Goal: Find specific page/section: Find specific page/section

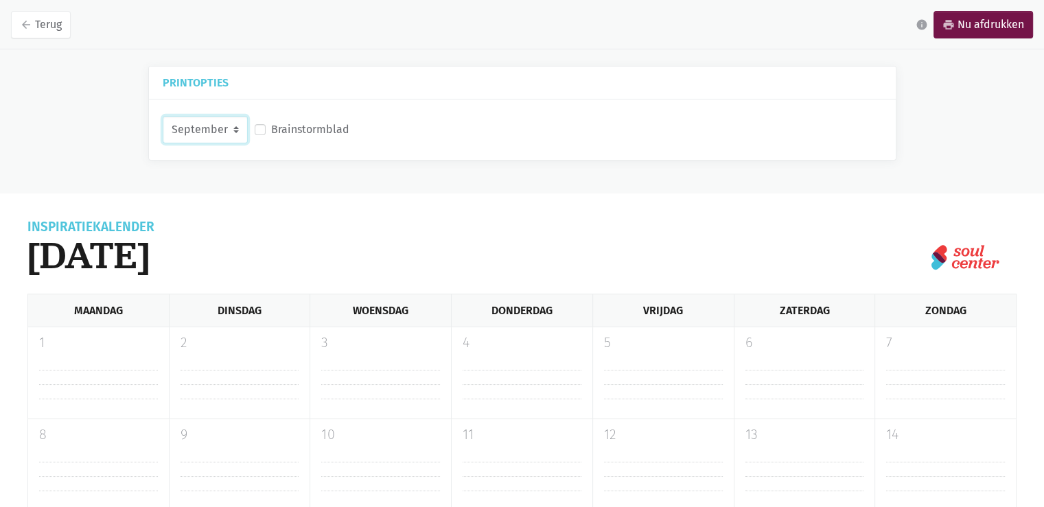
click at [238, 127] on select "September Oktober November December" at bounding box center [205, 129] width 85 height 27
select select "12-2025"
click at [163, 116] on select "September Oktober November December" at bounding box center [205, 129] width 85 height 27
click at [319, 136] on label "Brainstormblad" at bounding box center [310, 130] width 78 height 18
click at [266, 135] on input "Brainstormblad" at bounding box center [260, 128] width 11 height 14
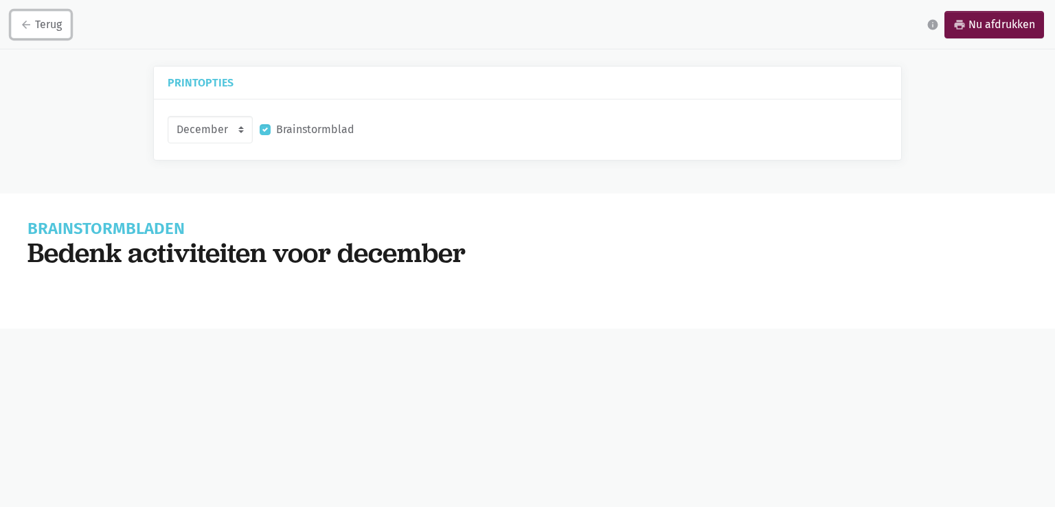
checkbox input "false"
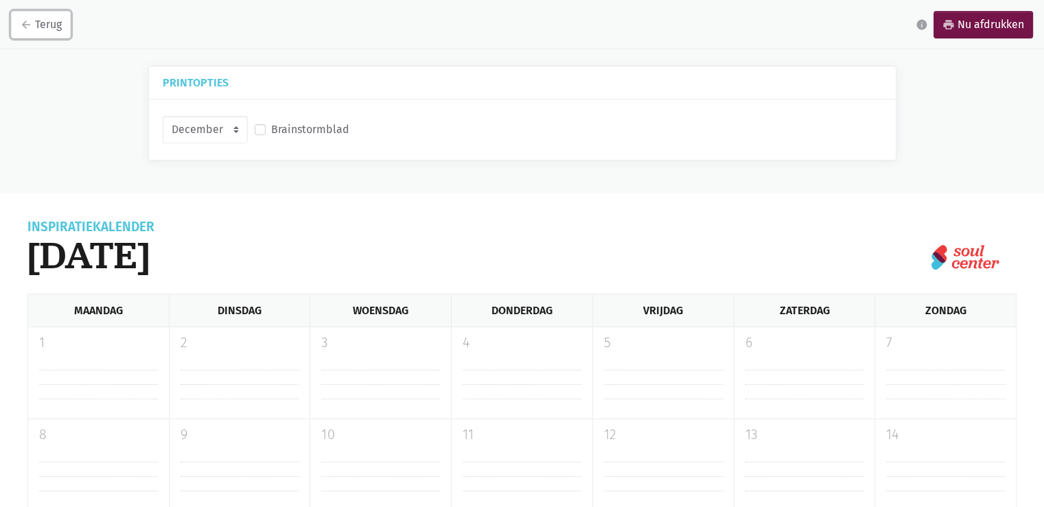
select select "9-2025"
click at [235, 142] on select "September Oktober November December" at bounding box center [205, 129] width 85 height 27
select select "11-2025"
click at [163, 116] on select "September Oktober November December" at bounding box center [205, 129] width 85 height 27
click at [47, 21] on link "arrow_back Terug" at bounding box center [41, 24] width 60 height 27
